Goal: Register for event/course

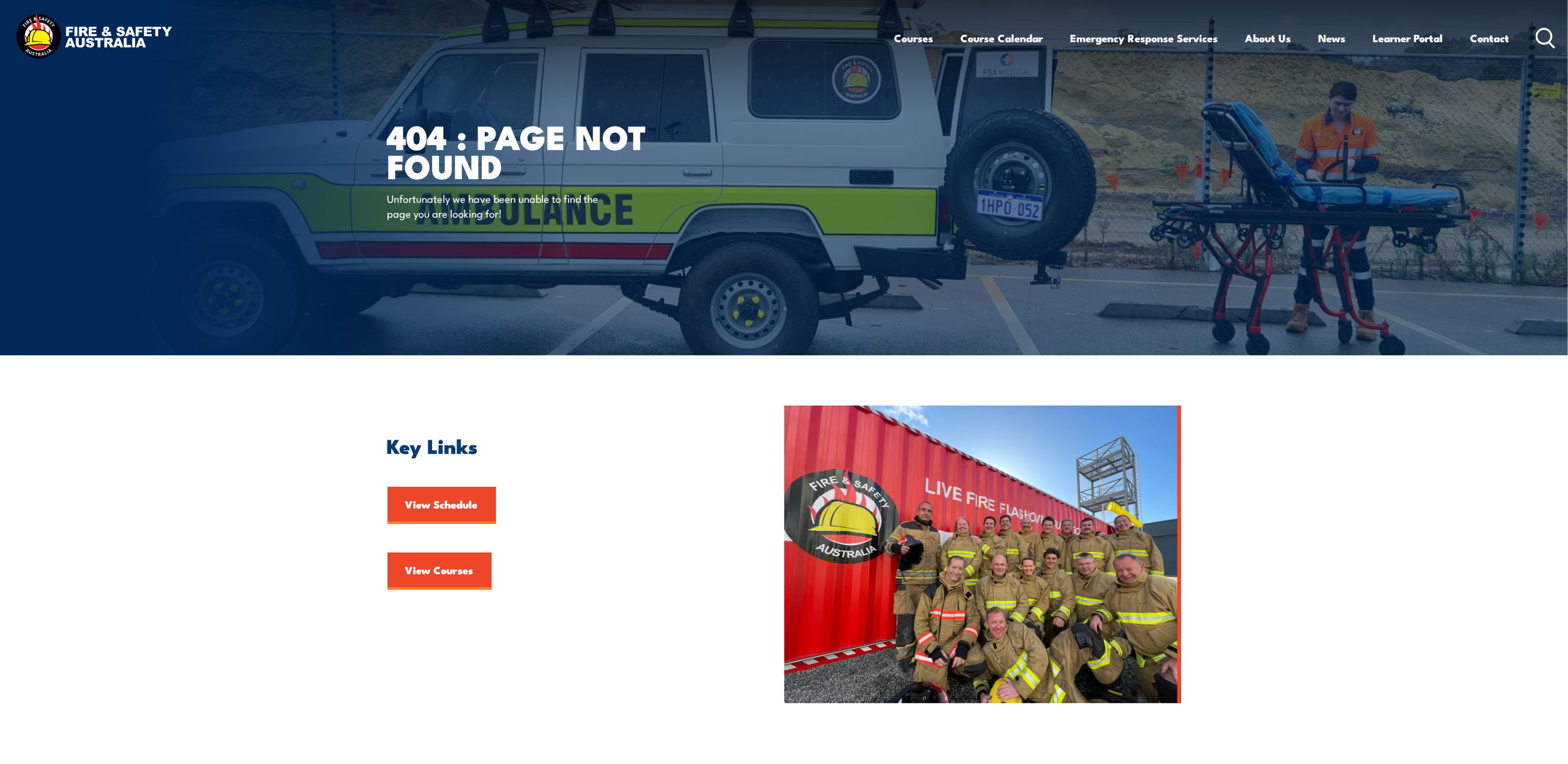
click at [36, 38] on img at bounding box center [93, 38] width 162 height 53
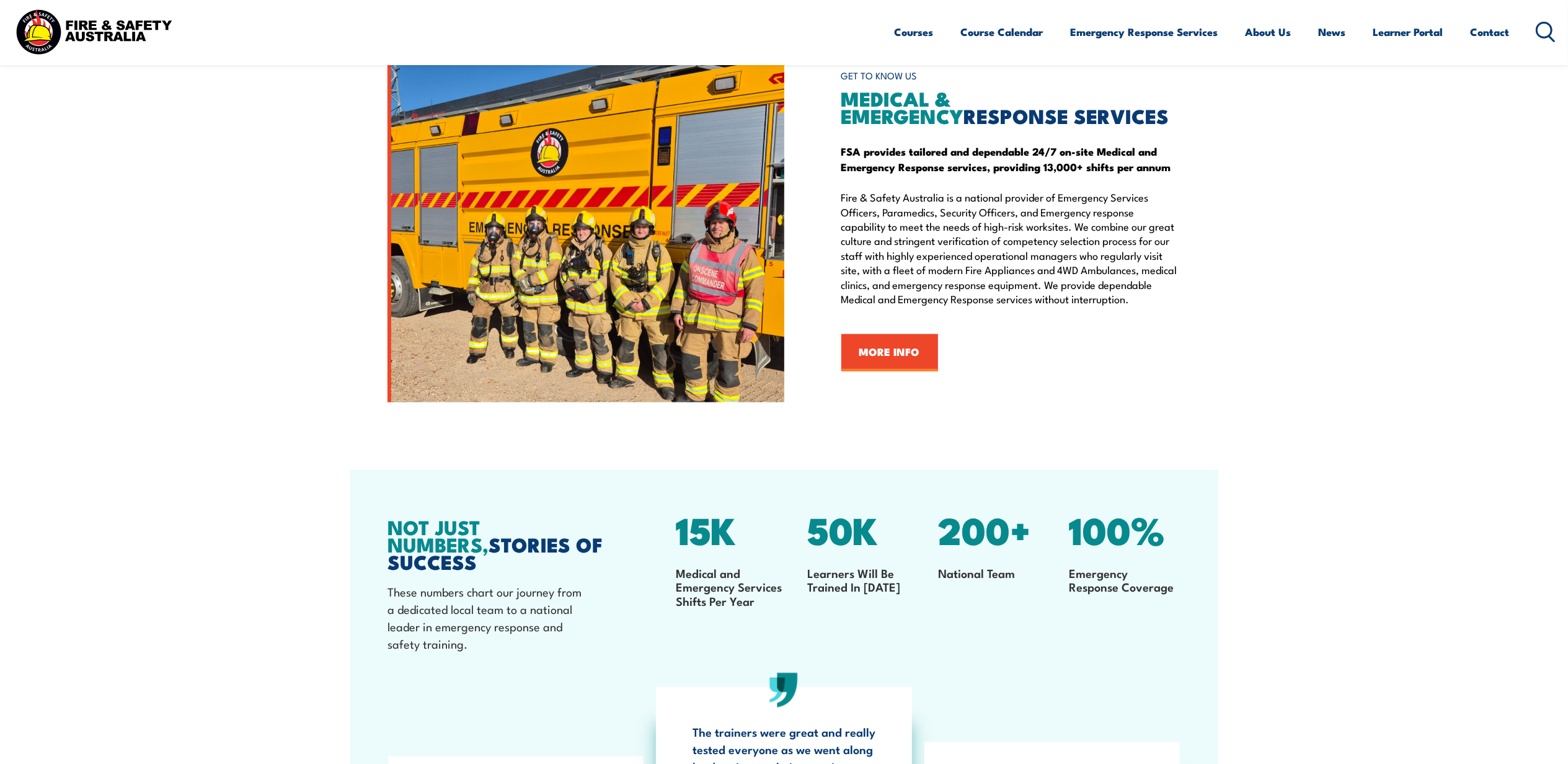
scroll to position [1853, 0]
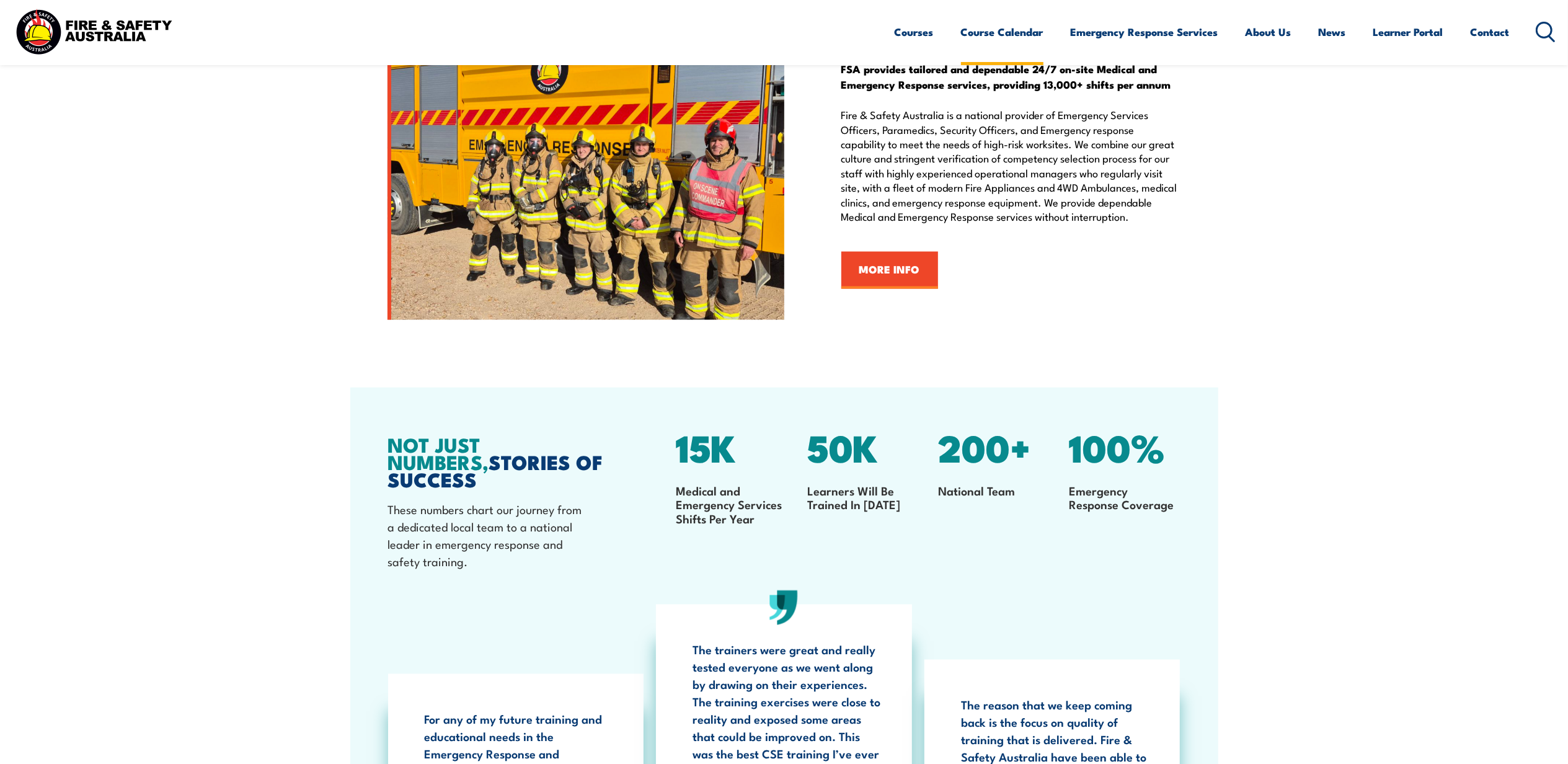
click at [998, 36] on link "Course Calendar" at bounding box center [1002, 32] width 83 height 33
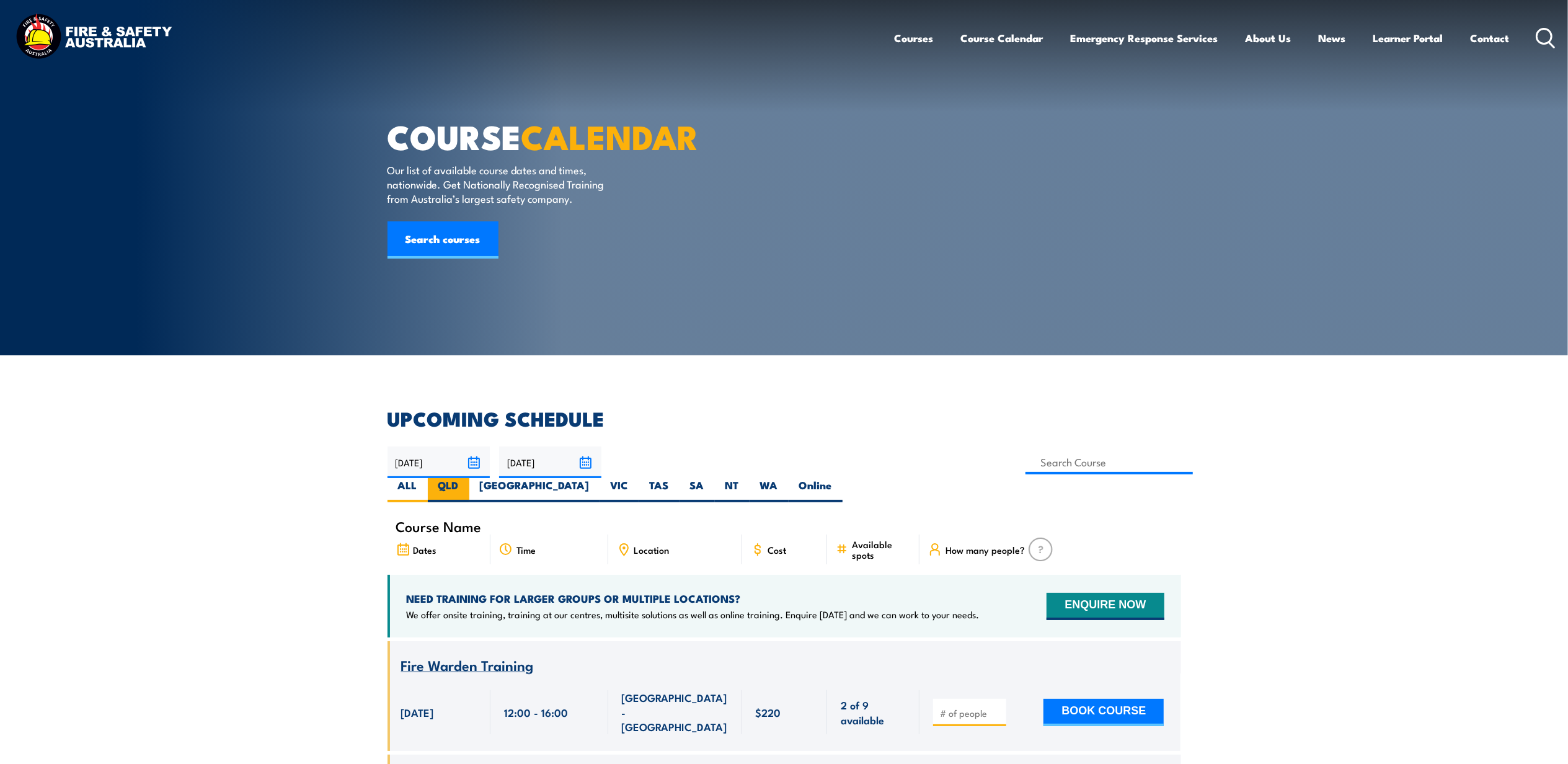
click at [470, 478] on label "QLD" at bounding box center [448, 490] width 41 height 24
click at [467, 478] on input "QLD" at bounding box center [462, 482] width 8 height 8
radio input "true"
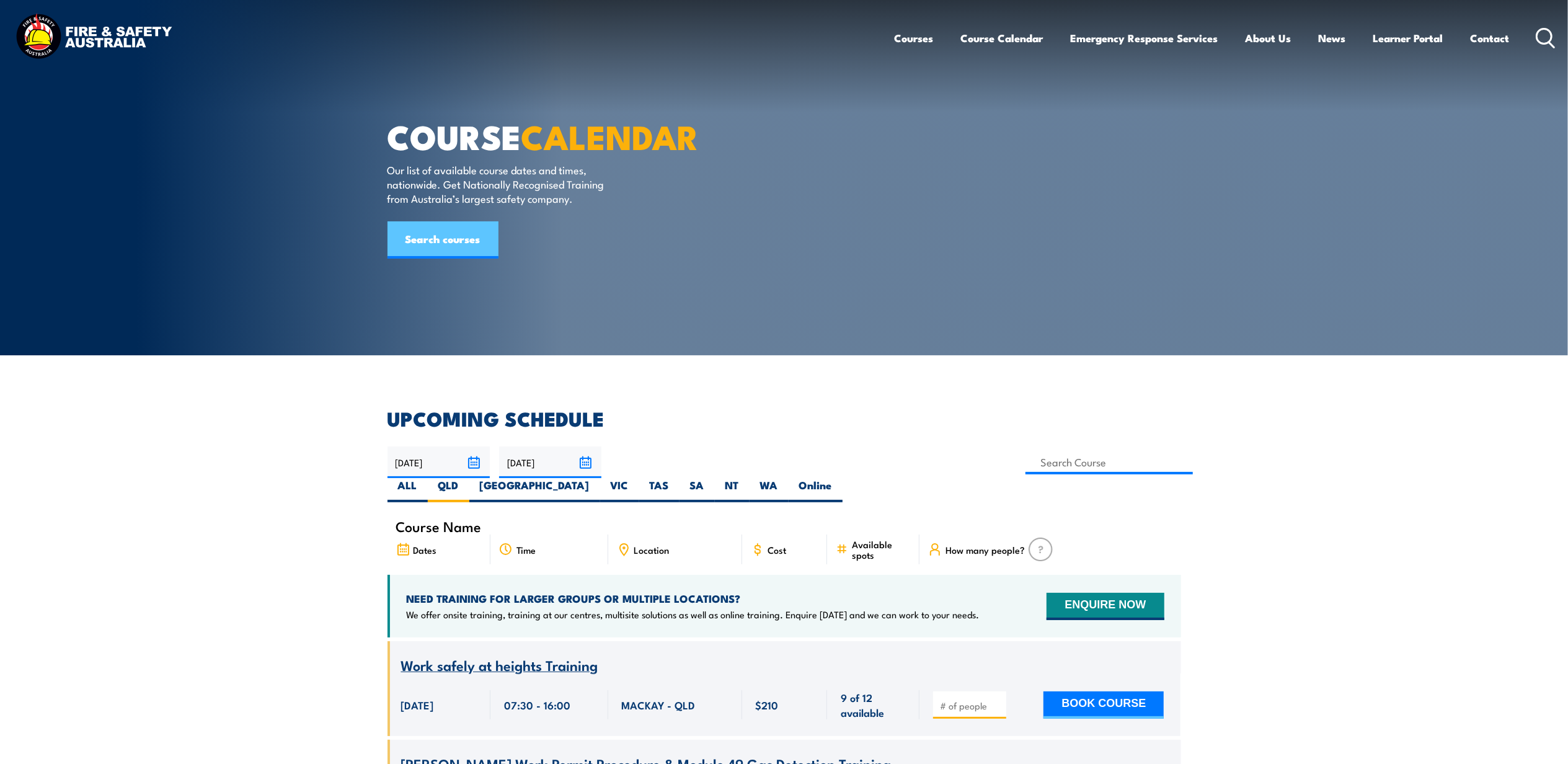
click at [435, 258] on link "Search courses" at bounding box center [443, 240] width 111 height 37
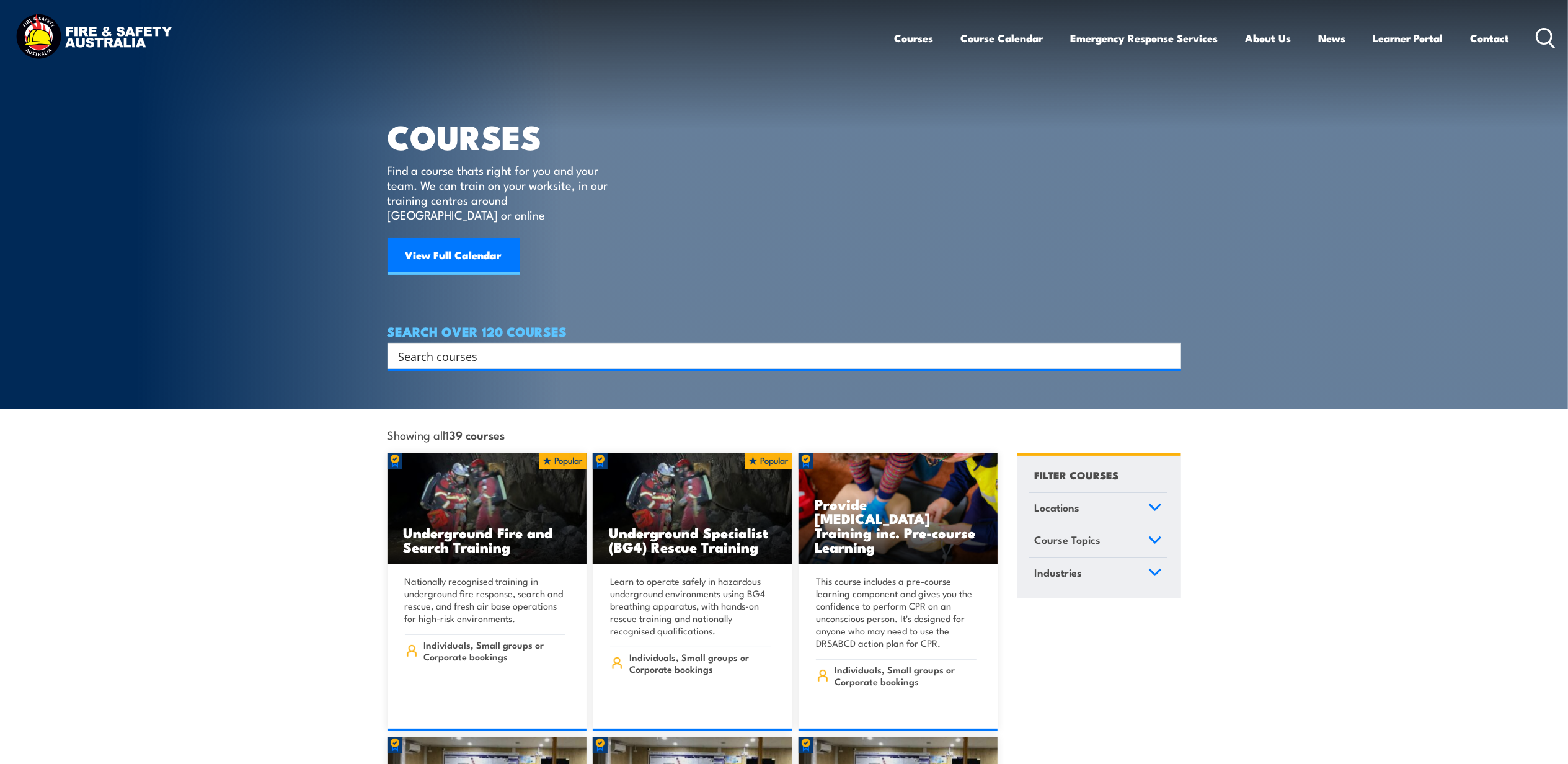
click at [573, 346] on input "Search input" at bounding box center [776, 356] width 756 height 18
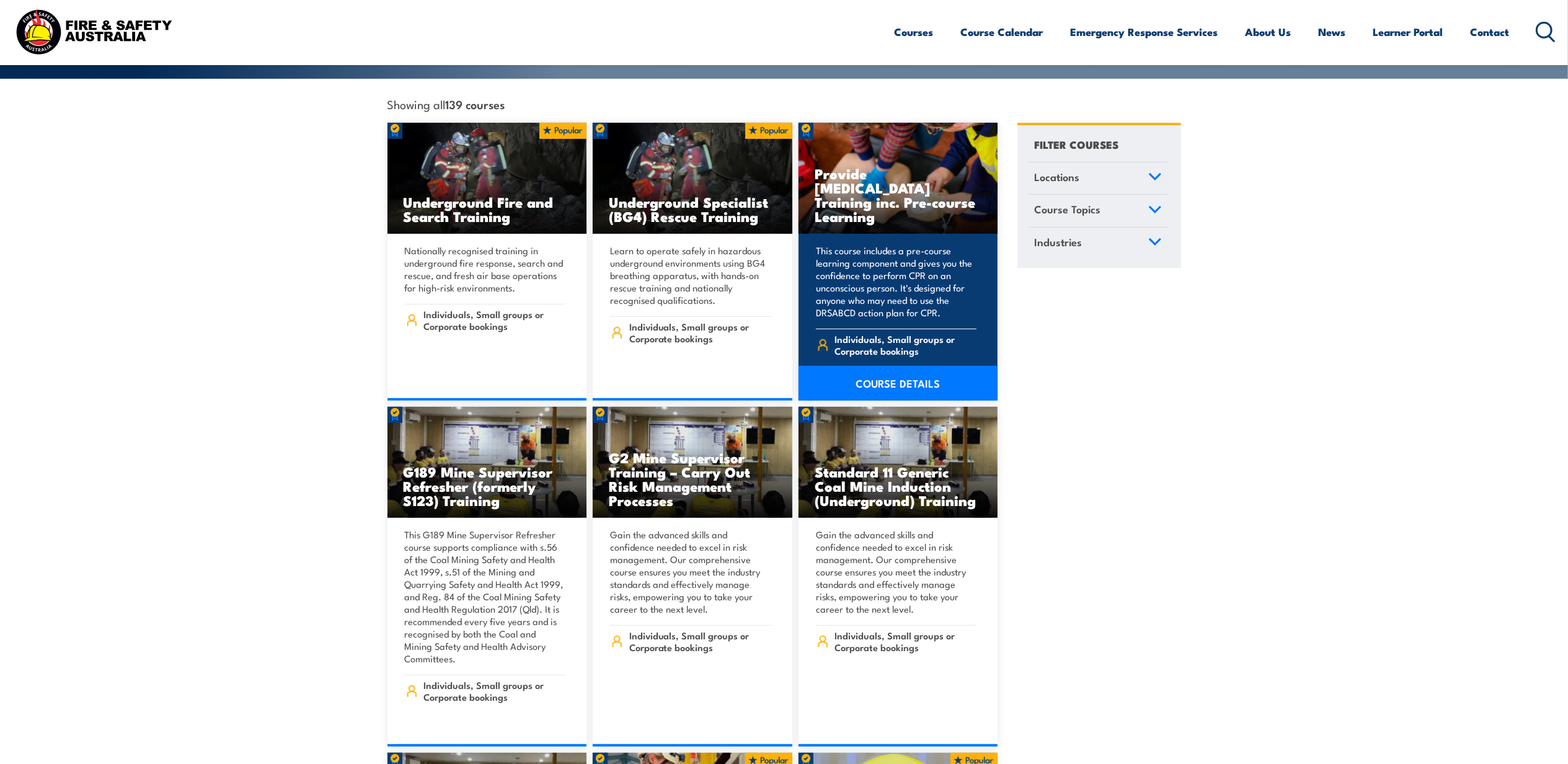
scroll to position [413, 0]
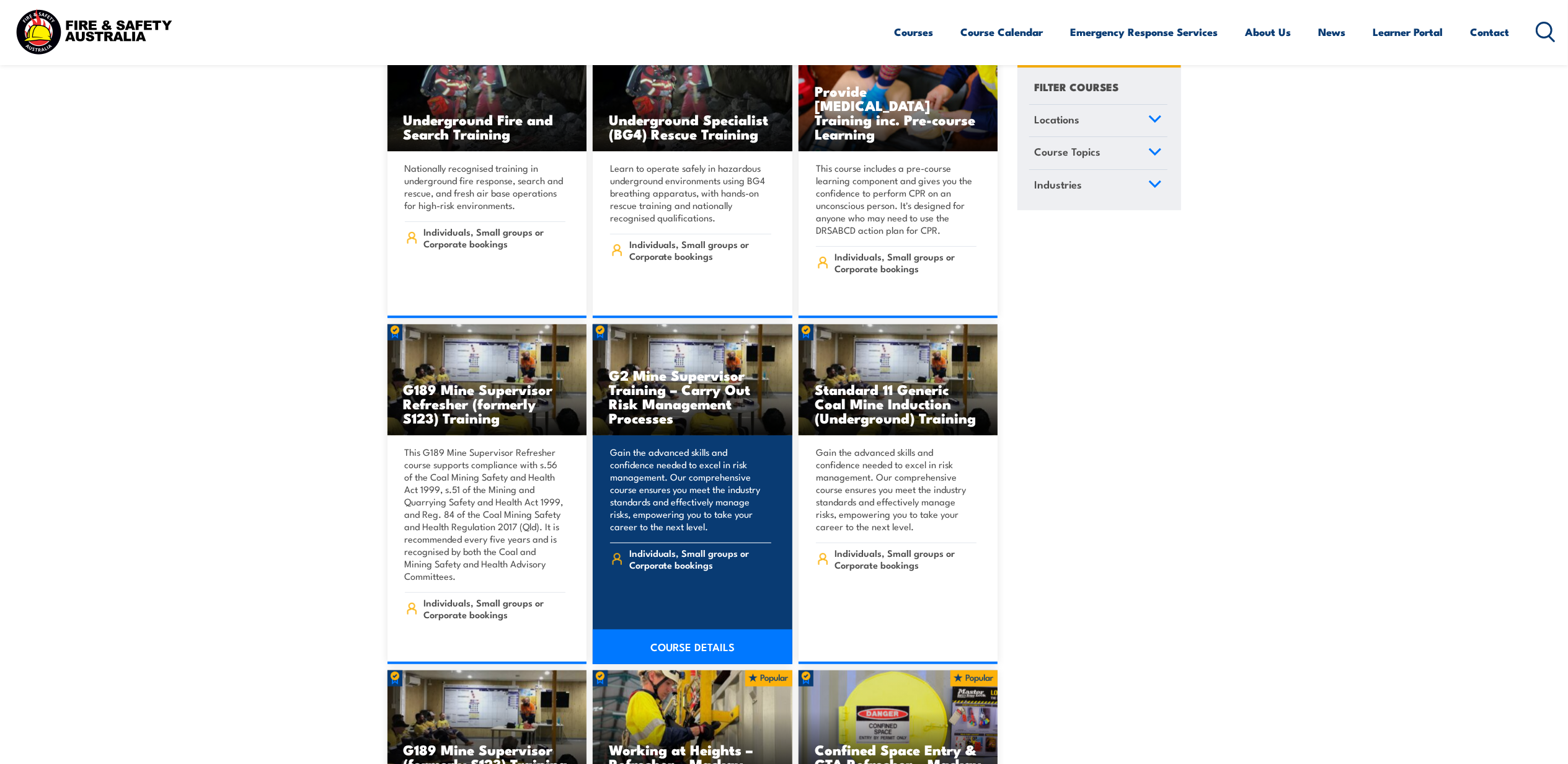
click at [696, 630] on link "COURSE DETAILS" at bounding box center [692, 647] width 200 height 35
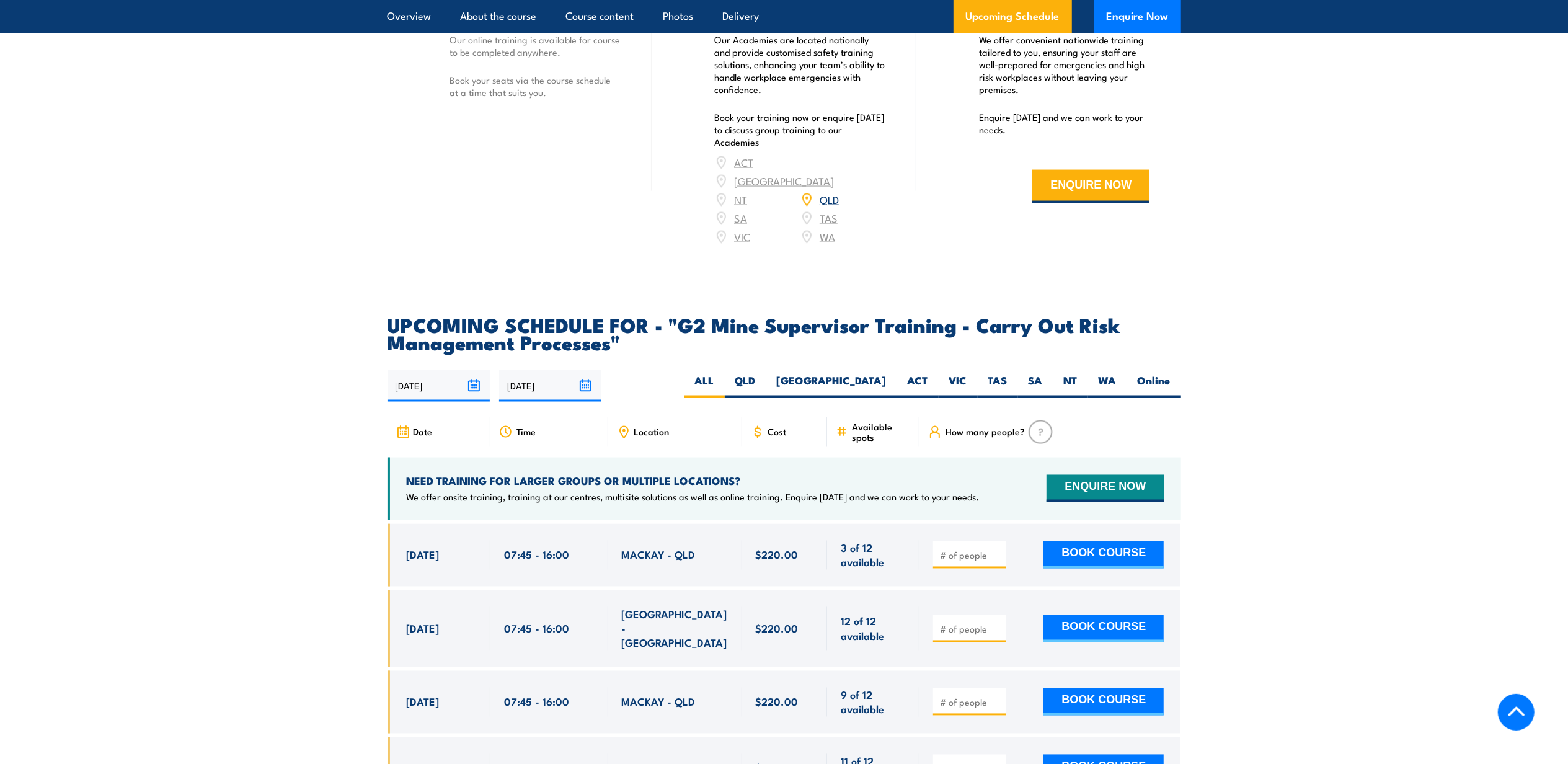
scroll to position [2149, 0]
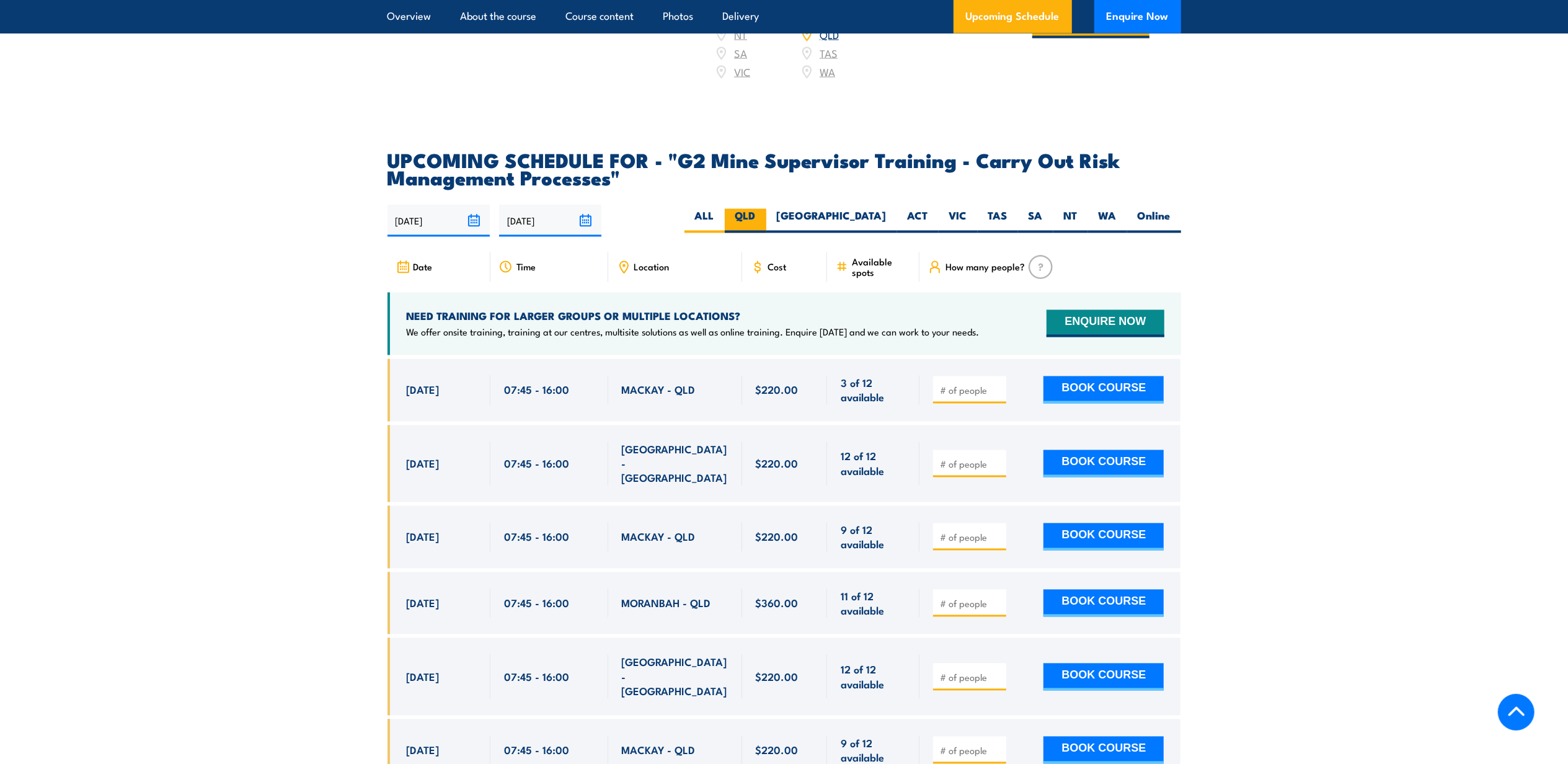
click at [766, 226] on label "QLD" at bounding box center [746, 221] width 41 height 24
click at [764, 217] on input "QLD" at bounding box center [760, 213] width 8 height 8
radio input "true"
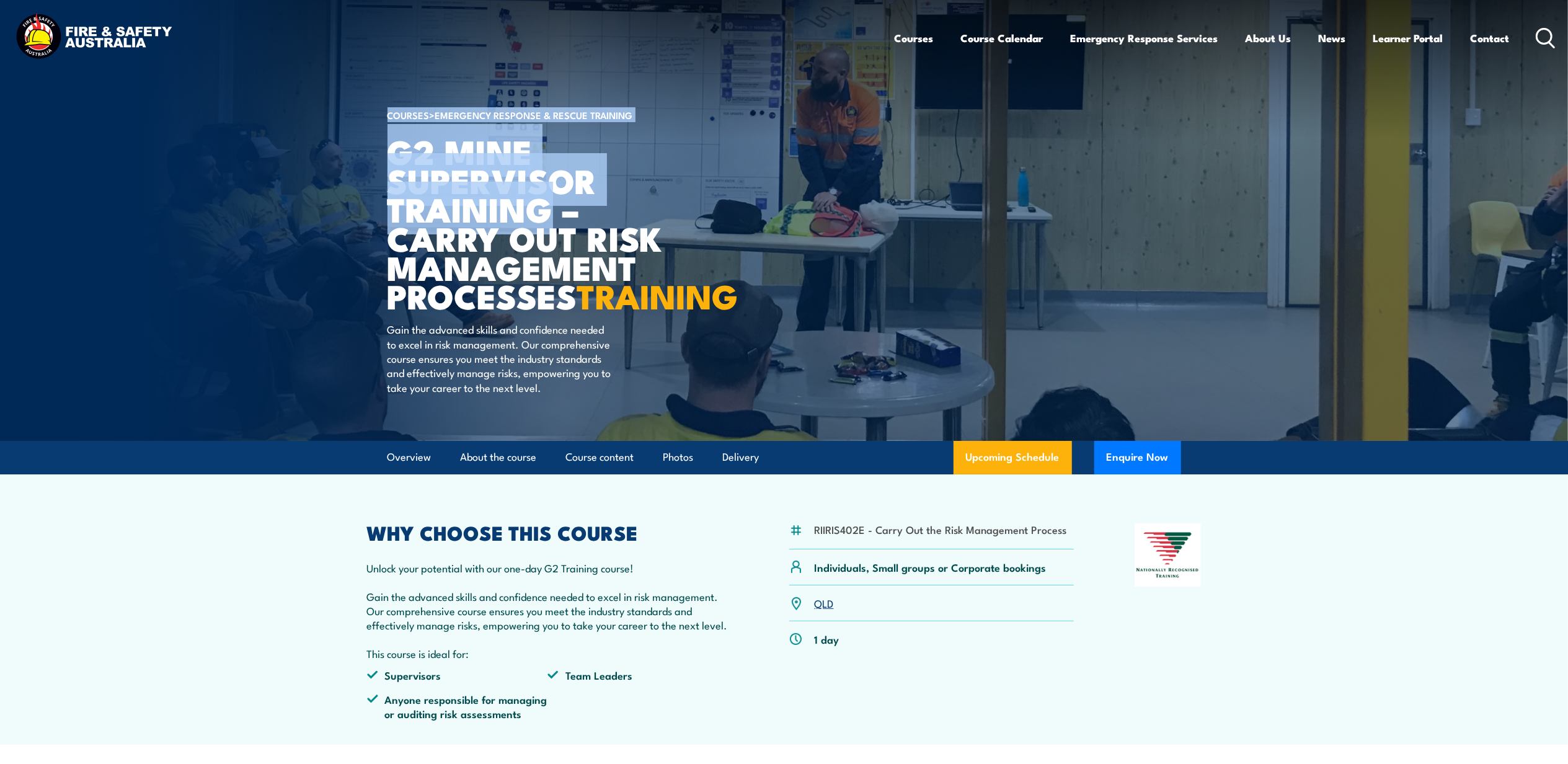
drag, startPoint x: 553, startPoint y: 209, endPoint x: 385, endPoint y: 139, distance: 182.0
click at [385, 139] on section "COURSES > Emergency Response & Rescue Training G2 Mine Supervisor Training – Ca…" at bounding box center [784, 221] width 1568 height 441
click at [650, 154] on h1 "G2 Mine Supervisor Training – Carry Out Risk Management Processes TRAINING" at bounding box center [541, 223] width 307 height 174
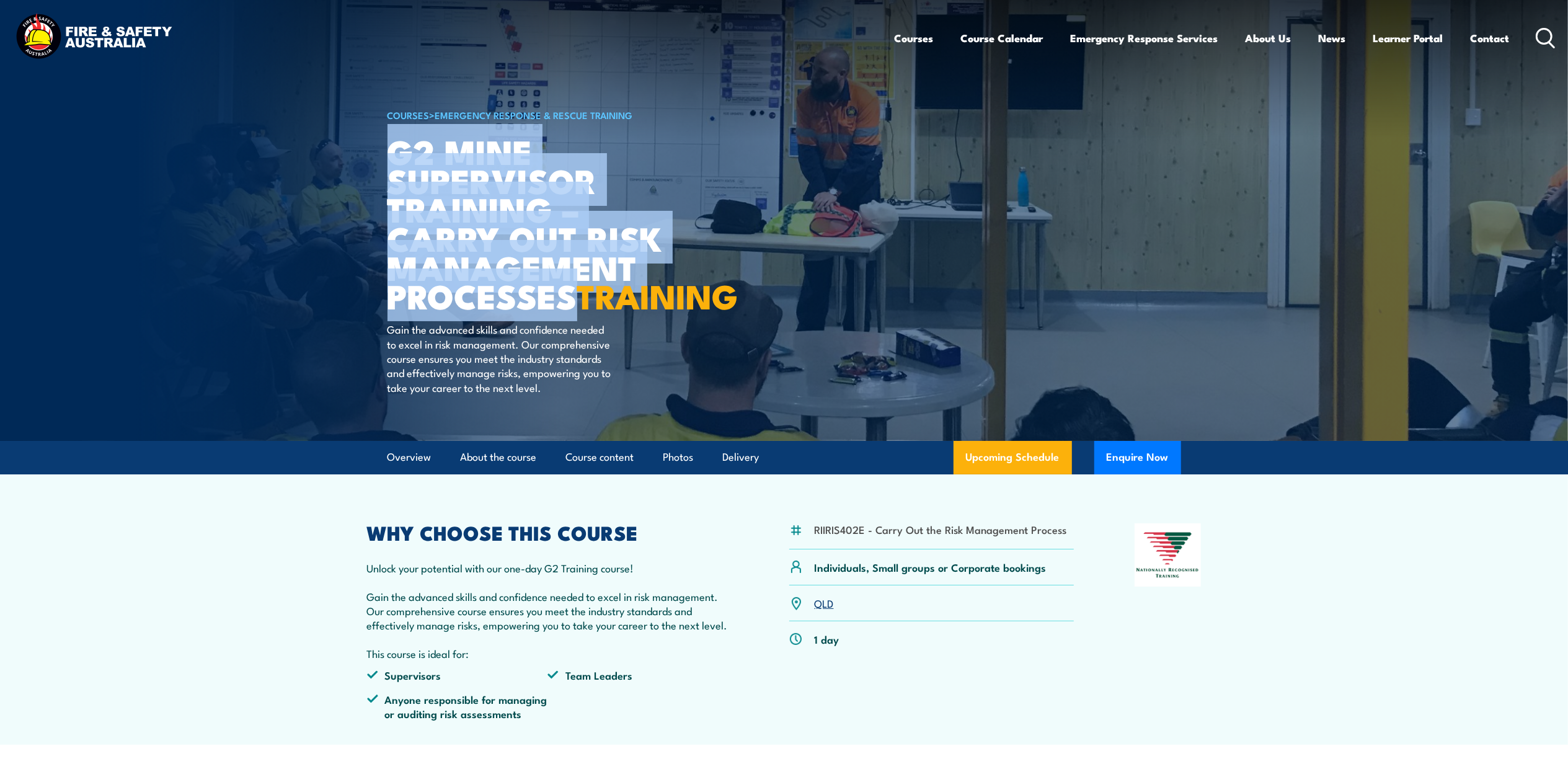
drag, startPoint x: 577, startPoint y: 297, endPoint x: 388, endPoint y: 164, distance: 231.1
click at [388, 164] on h1 "G2 Mine Supervisor Training – Carry Out Risk Management Processes TRAINING" at bounding box center [541, 223] width 307 height 174
copy h1 "G2 Mine Supervisor Training – Carry Out Risk Management Processes"
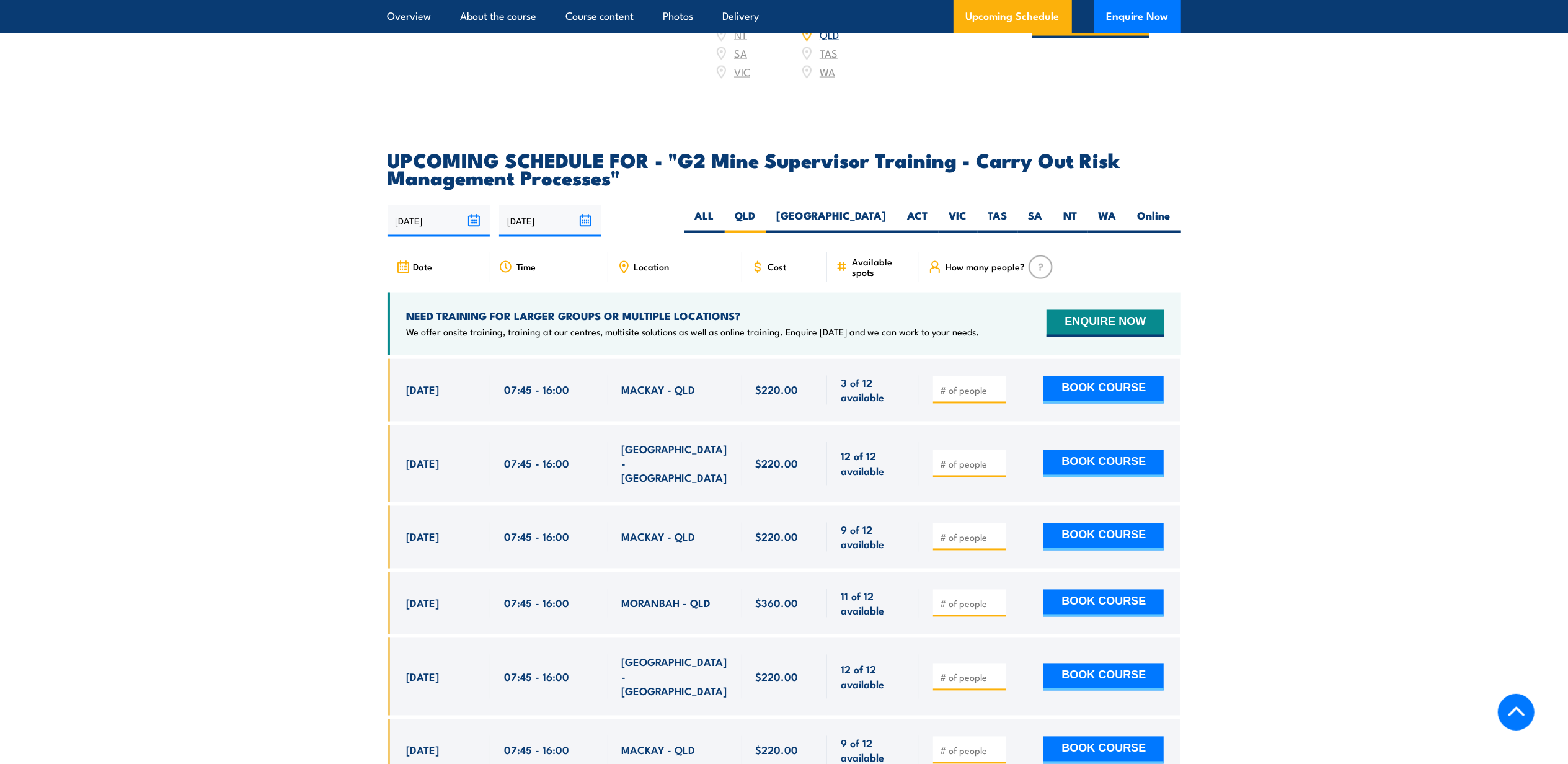
scroll to position [2232, 0]
